Goal: Task Accomplishment & Management: Use online tool/utility

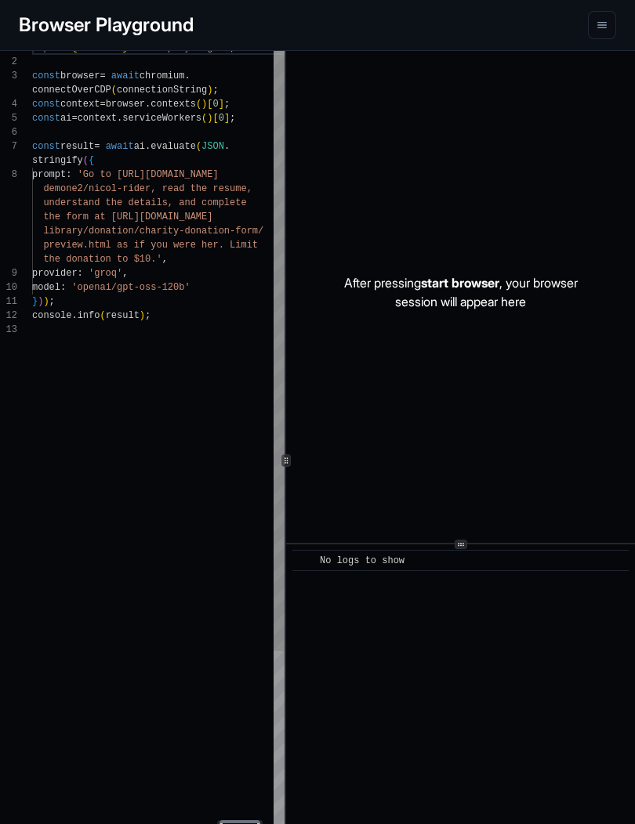
scroll to position [99, 0]
click at [602, 26] on icon "menu" at bounding box center [601, 25] width 13 height 13
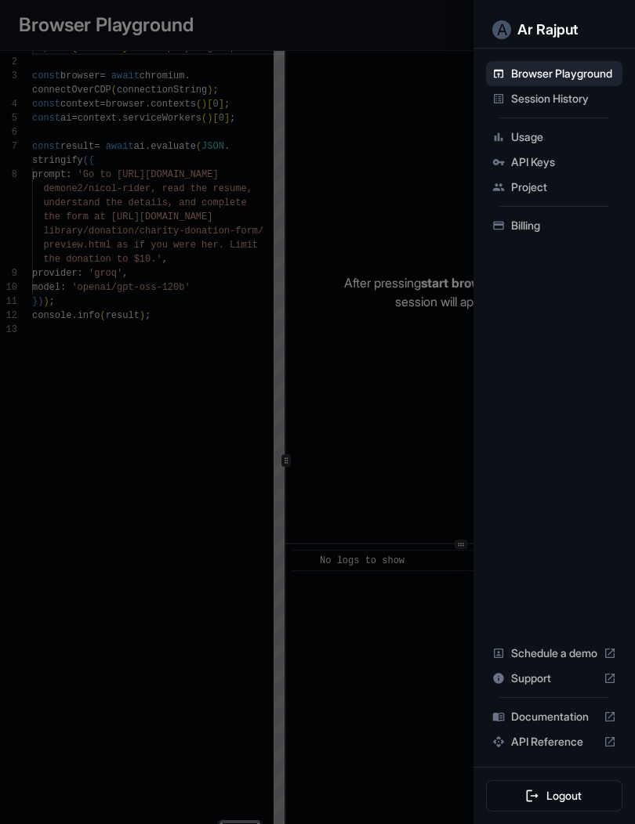
click at [554, 150] on div "API Keys" at bounding box center [554, 162] width 136 height 25
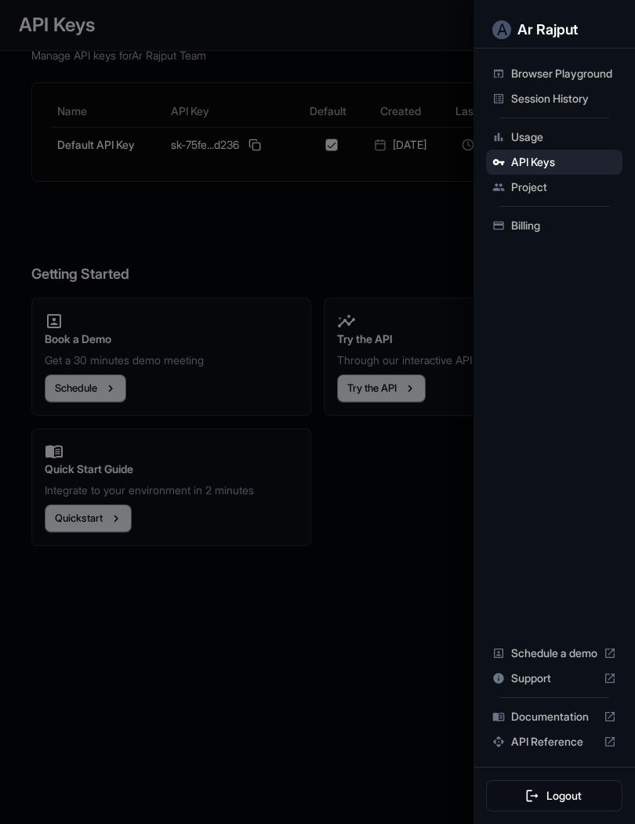
click at [531, 168] on span "API Keys" at bounding box center [563, 162] width 105 height 16
click at [558, 150] on div "API Keys" at bounding box center [554, 162] width 136 height 25
click at [389, 484] on div at bounding box center [317, 412] width 635 height 824
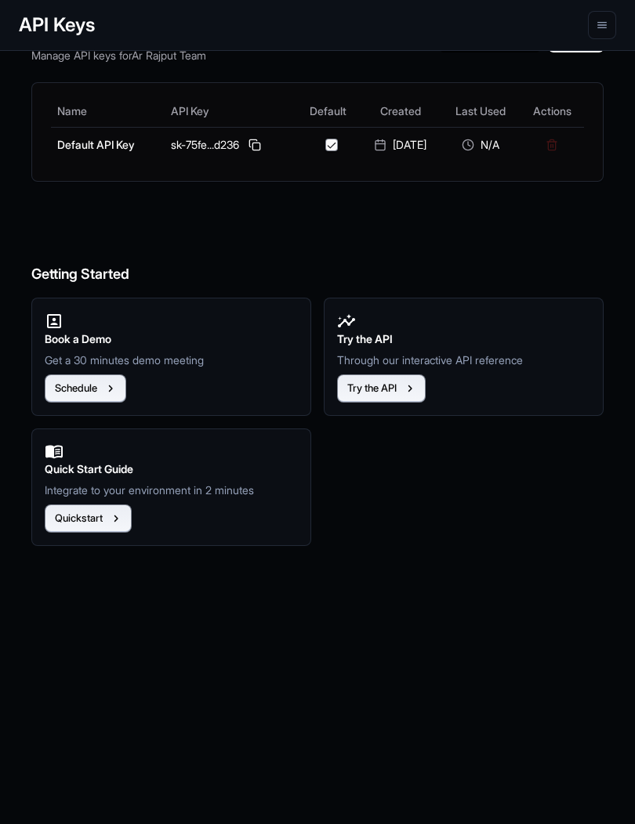
click at [387, 376] on button "Try the API" at bounding box center [381, 389] width 89 height 28
click at [224, 152] on div "sk-75fe...d236" at bounding box center [231, 145] width 121 height 19
click at [248, 150] on button at bounding box center [254, 145] width 19 height 19
